Goal: Find specific page/section

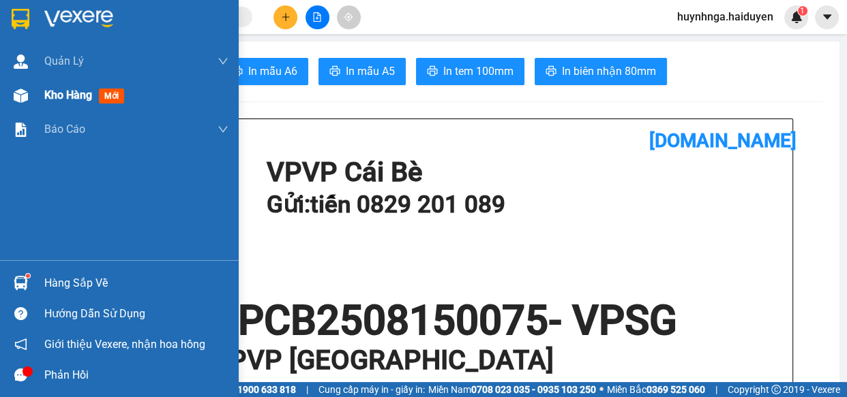
click at [70, 100] on span "Kho hàng" at bounding box center [68, 95] width 48 height 13
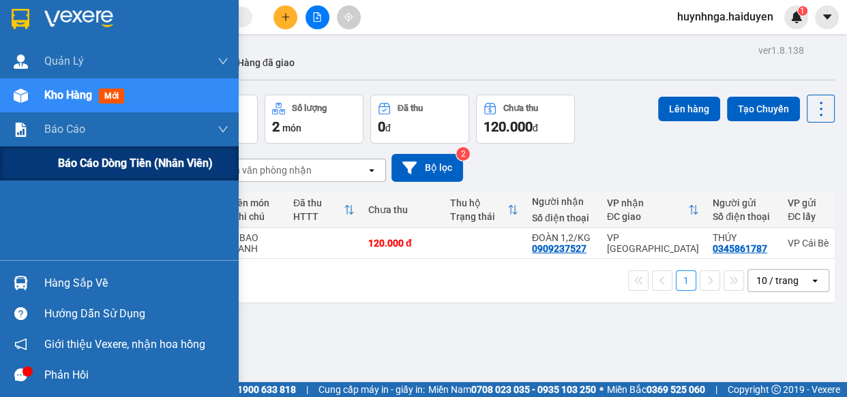
click at [78, 170] on span "Báo cáo dòng tiền (nhân viên)" at bounding box center [135, 163] width 155 height 17
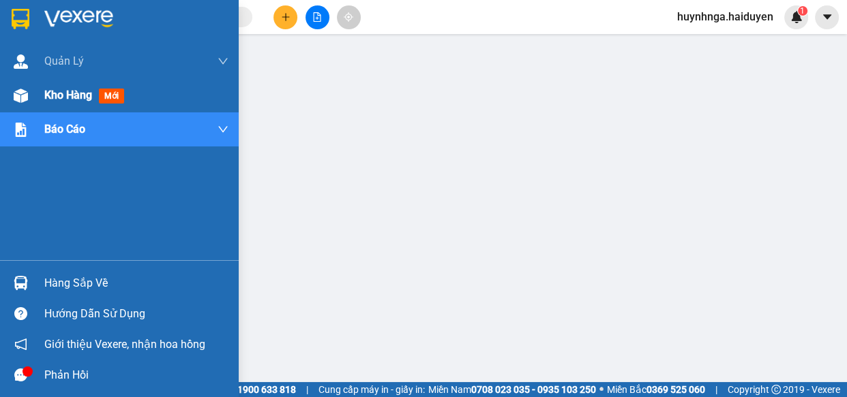
click at [76, 97] on span "Kho hàng" at bounding box center [68, 95] width 48 height 13
